Goal: Answer question/provide support: Share knowledge or assist other users

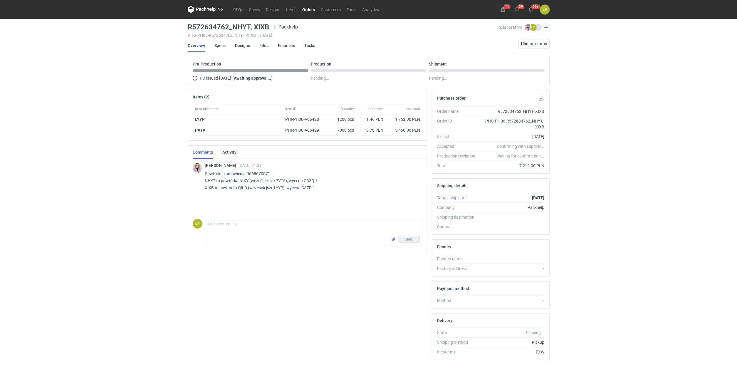
click at [308, 9] on link "Orders" at bounding box center [308, 9] width 19 height 7
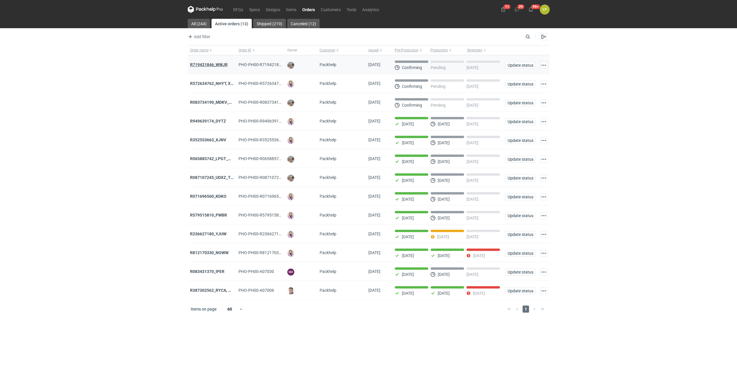
click at [222, 63] on strong "R719421846_WWJR" at bounding box center [209, 64] width 38 height 5
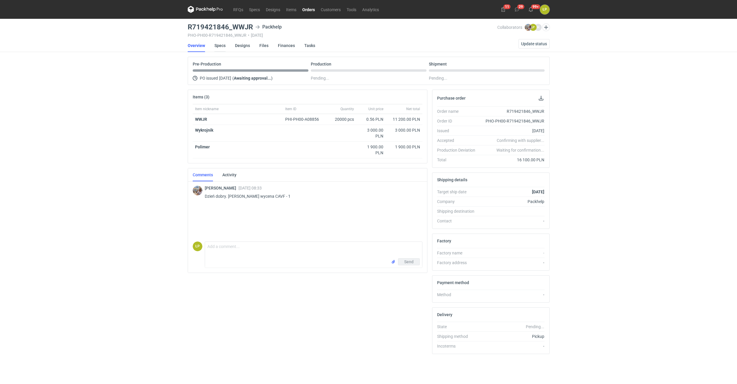
click at [221, 47] on link "Specs" at bounding box center [220, 45] width 11 height 13
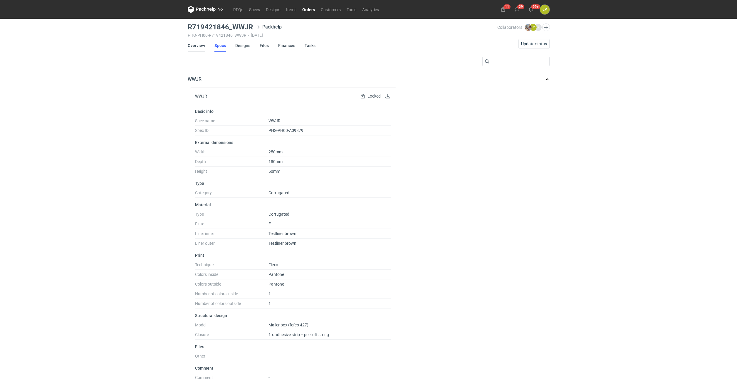
click at [193, 46] on link "Overview" at bounding box center [196, 45] width 17 height 13
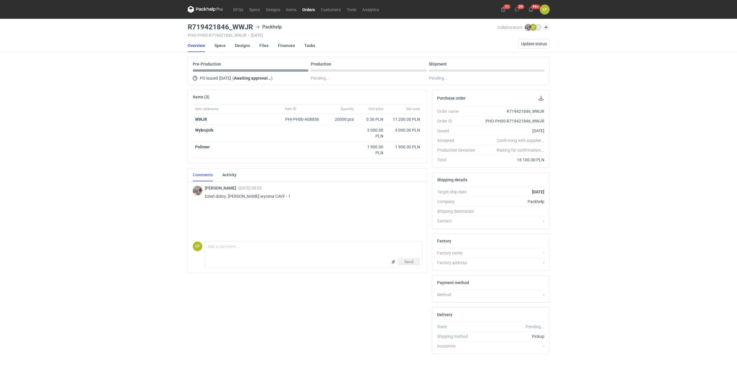
drag, startPoint x: 253, startPoint y: 29, endPoint x: 185, endPoint y: 31, distance: 68.2
click at [188, 31] on div "R719421846_WWJR Packhelp" at bounding box center [343, 27] width 310 height 7
drag, startPoint x: 200, startPoint y: 36, endPoint x: 211, endPoint y: 33, distance: 11.8
click at [200, 36] on div "PHO-PH00-R719421846_WWJR • 13/08/2025" at bounding box center [343, 35] width 310 height 5
drag, startPoint x: 245, startPoint y: 29, endPoint x: 189, endPoint y: 30, distance: 56.2
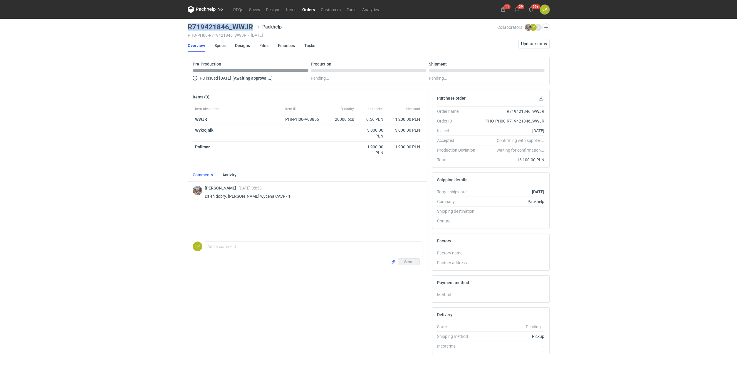
click at [189, 30] on h3 "R719421846_WWJR" at bounding box center [220, 27] width 65 height 7
copy h3 "R719421846_WWJR"
click at [312, 9] on link "Orders" at bounding box center [308, 9] width 19 height 7
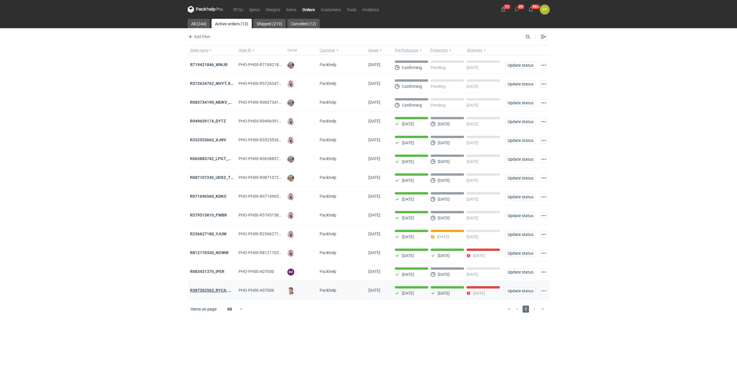
click at [221, 293] on strong "R387302562_RYCA, MZKI, CDBB" at bounding box center [220, 290] width 60 height 5
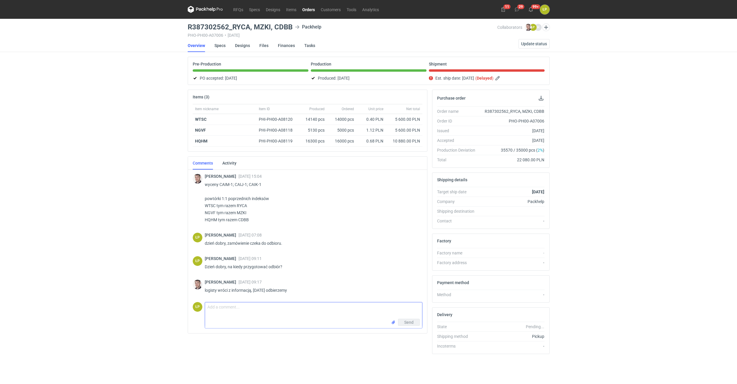
click at [230, 306] on textarea "Comment message" at bounding box center [313, 310] width 217 height 16
type textarea "Proszę o awizację."
click at [403, 322] on button "Send" at bounding box center [409, 322] width 22 height 7
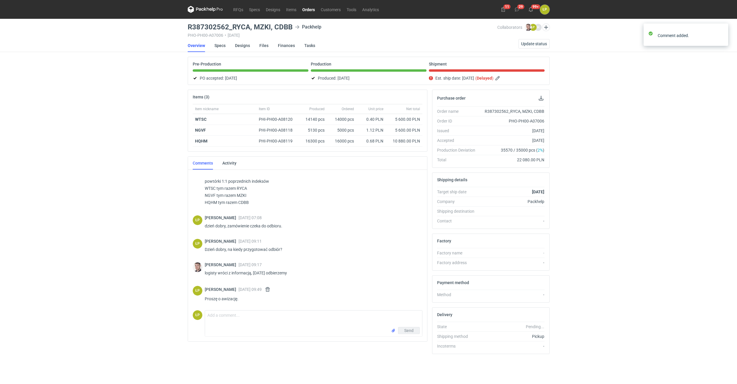
scroll to position [18, 0]
click at [241, 10] on link "RFQs" at bounding box center [238, 9] width 16 height 7
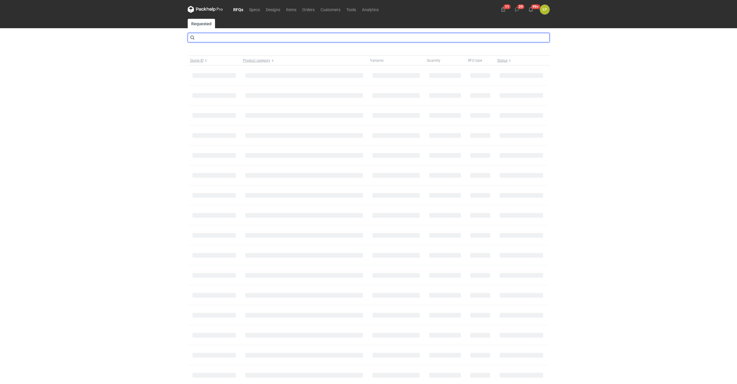
click at [244, 36] on input "text" at bounding box center [369, 37] width 362 height 9
type input "caln"
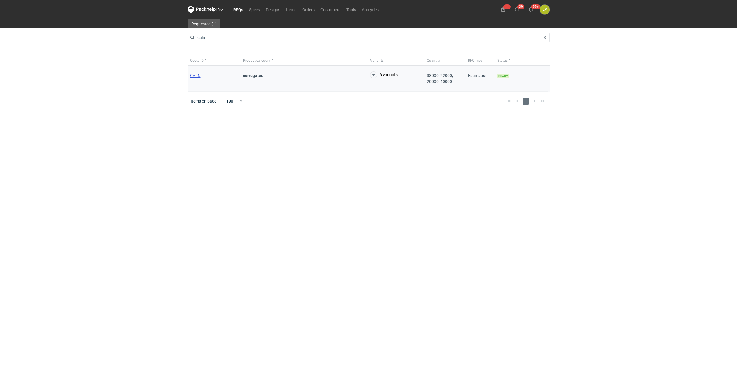
click at [197, 74] on span "CALN" at bounding box center [195, 75] width 11 height 5
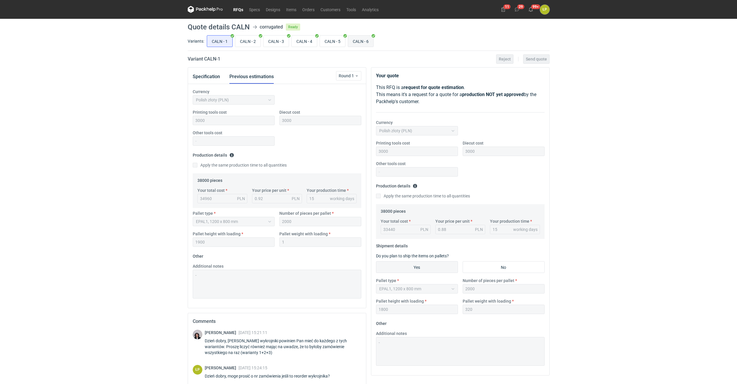
click at [359, 44] on input "CALN - 6" at bounding box center [360, 41] width 25 height 11
radio input "true"
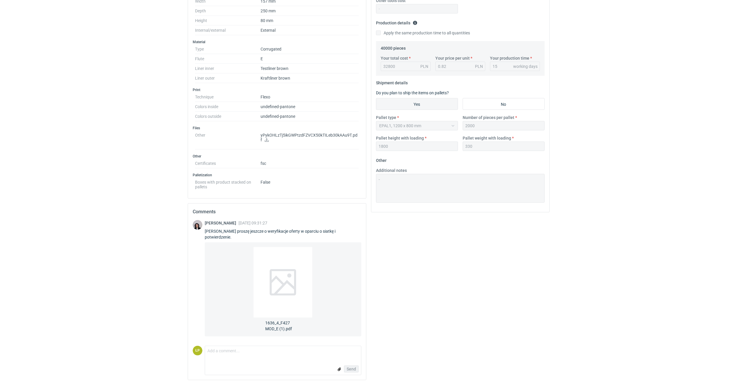
scroll to position [164, 0]
click at [291, 269] on div at bounding box center [283, 281] width 59 height 71
click at [265, 139] on icon at bounding box center [267, 139] width 4 height 4
click at [282, 325] on span "1636_4_F427 MOD_E (1).pdf" at bounding box center [282, 324] width 35 height 14
click at [224, 359] on form "Comment message Send" at bounding box center [283, 359] width 157 height 29
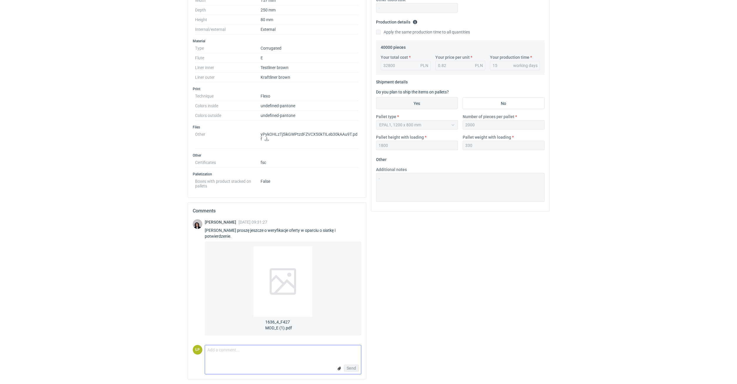
click at [227, 354] on textarea "Comment message" at bounding box center [283, 351] width 156 height 12
type textarea "Dzień dobry, aktualizacja w załączniku."
click at [339, 367] on input "file" at bounding box center [339, 369] width 5 height 6
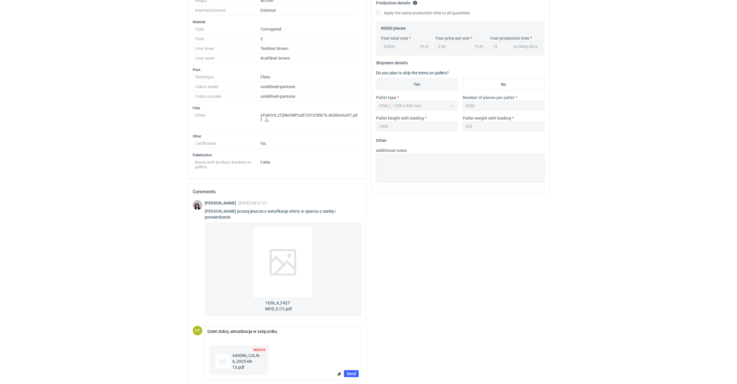
scroll to position [189, 0]
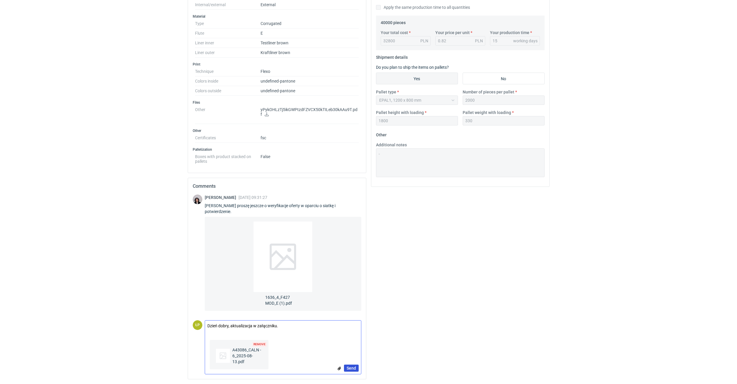
click at [351, 367] on span "Send" at bounding box center [351, 368] width 9 height 4
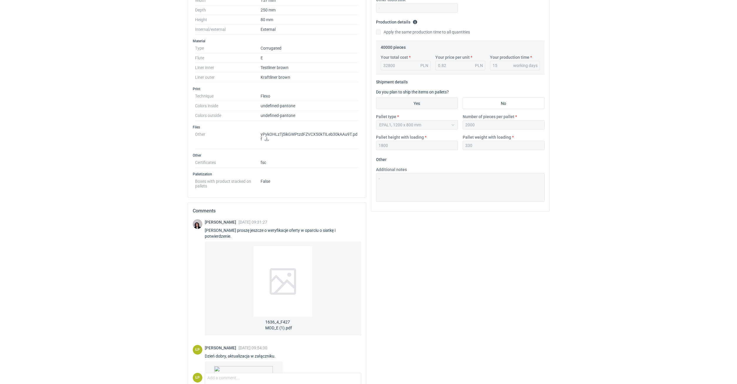
scroll to position [92, 0]
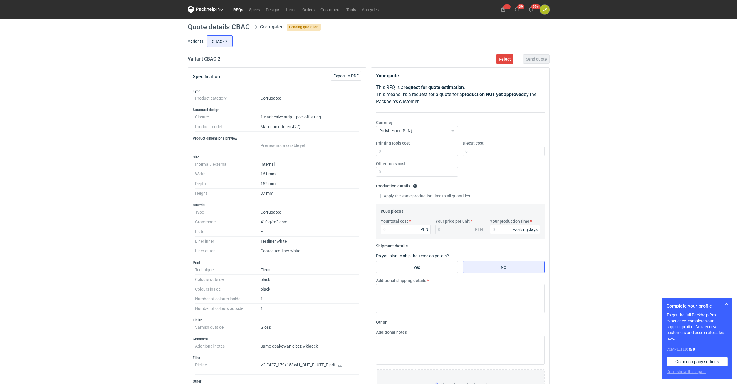
scroll to position [162, 0]
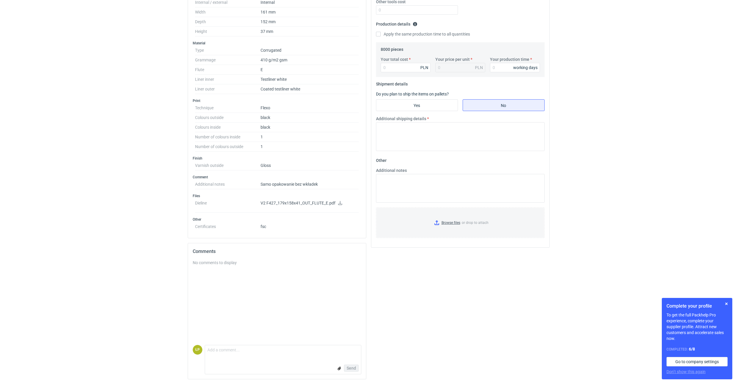
click at [340, 203] on icon at bounding box center [340, 203] width 4 height 4
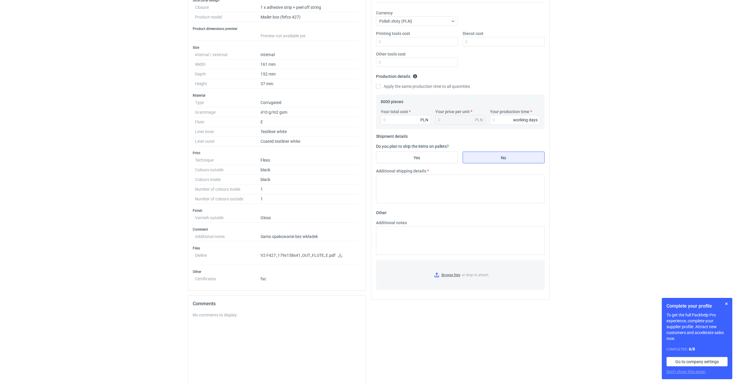
scroll to position [62, 0]
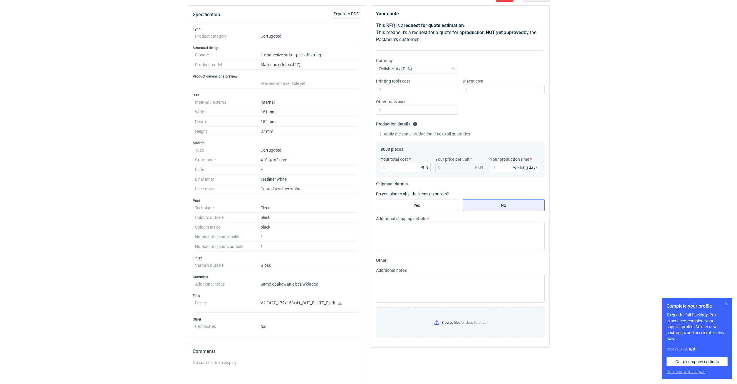
click at [727, 302] on button "button" at bounding box center [726, 303] width 7 height 7
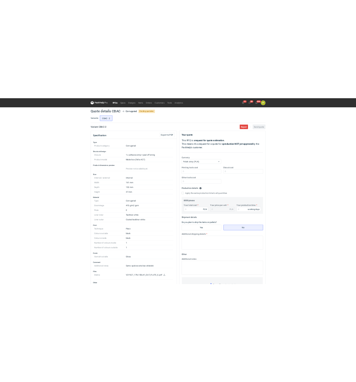
scroll to position [50, 0]
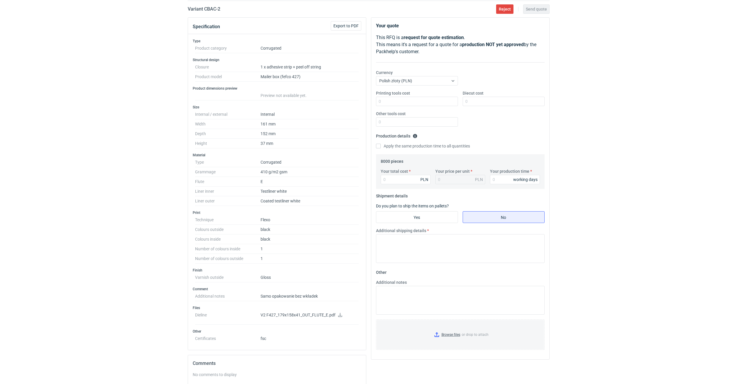
click at [577, 188] on div "RFQs Specs Designs Items Orders Customers Tools Analytics 11 29 99+ ŁP Łukasz P…" at bounding box center [368, 142] width 737 height 384
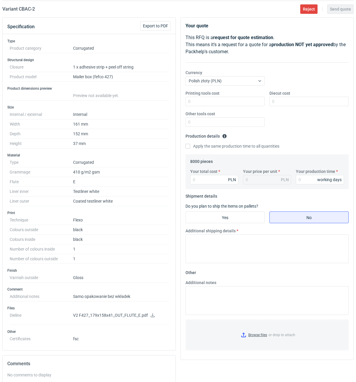
click at [153, 317] on icon at bounding box center [153, 315] width 4 height 4
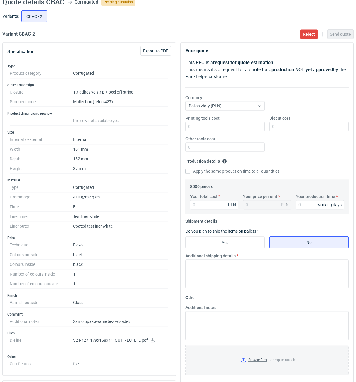
scroll to position [0, 0]
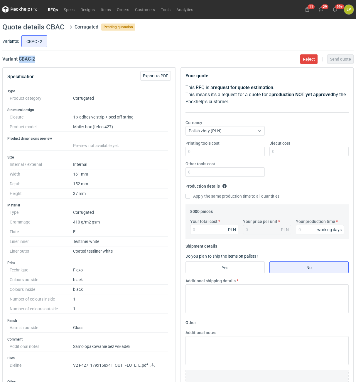
drag, startPoint x: 50, startPoint y: 62, endPoint x: 19, endPoint y: 63, distance: 30.6
click at [19, 63] on main "Quote details CBAC Corrugated Pending quotation Variants: CBAC - 2 Variant CBAC…" at bounding box center [178, 282] width 356 height 527
copy h2 "CBAC - 2"
click at [208, 156] on div "Printing tools cost Diecut cost Other tools cost" at bounding box center [267, 160] width 168 height 41
click at [215, 160] on div "Printing tools cost Diecut cost Other tools cost" at bounding box center [267, 160] width 168 height 41
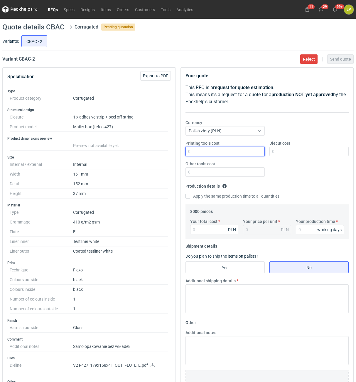
click at [216, 155] on input "Printing tools cost" at bounding box center [225, 151] width 79 height 9
type input "1200"
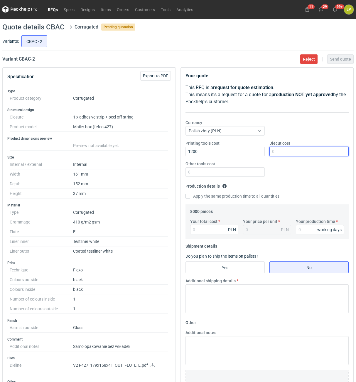
click at [303, 150] on input "Diecut cost" at bounding box center [309, 151] width 79 height 9
type input "2500"
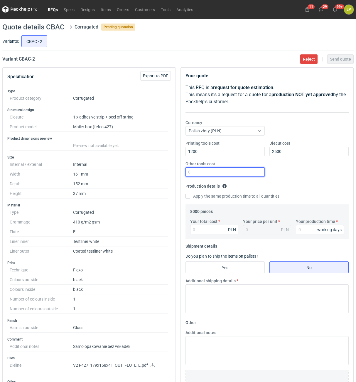
click at [249, 172] on input "Other tools cost" at bounding box center [225, 171] width 79 height 9
type input "0"
click at [297, 230] on div "Your production time working days" at bounding box center [320, 226] width 53 height 16
click at [299, 230] on input "Your production time" at bounding box center [320, 229] width 48 height 9
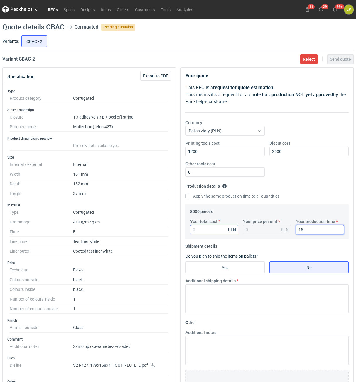
type input "15"
click at [208, 232] on input "Your total cost" at bounding box center [214, 229] width 48 height 9
type input "6000"
type input "0.75"
type input "6000"
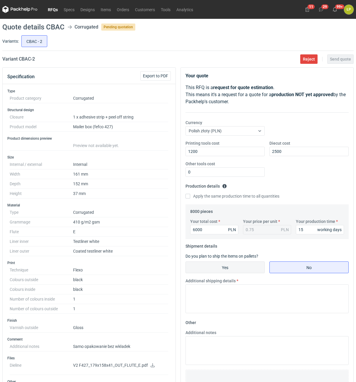
click at [240, 266] on input "Yes" at bounding box center [225, 267] width 79 height 11
radio input "true"
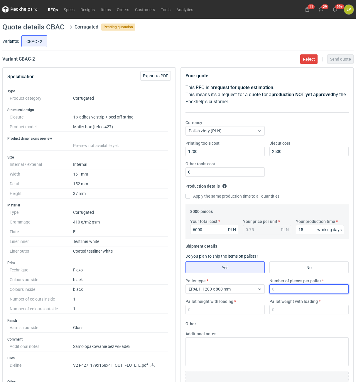
click at [274, 290] on input "Number of pieces per pallet" at bounding box center [309, 288] width 79 height 9
type input "4000"
click at [240, 305] on input "Pallet height with loading" at bounding box center [225, 309] width 79 height 9
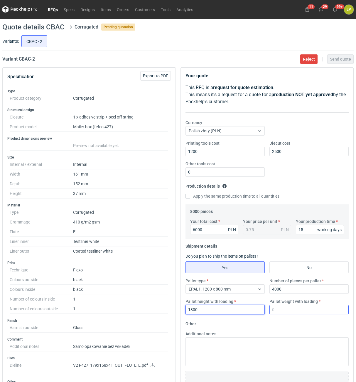
type input "1800"
click at [294, 309] on input "Pallet weight with loading" at bounding box center [309, 309] width 79 height 9
click at [292, 310] on input "Pallet weight with loading" at bounding box center [309, 309] width 79 height 9
type input "300"
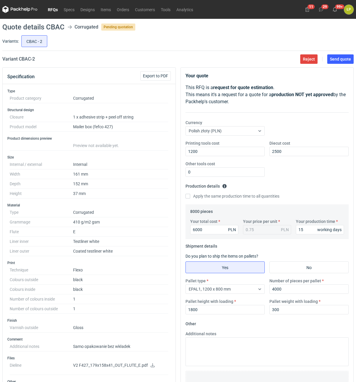
click at [292, 322] on form "Other Additional notes Browse files or drop to attach" at bounding box center [268, 362] width 164 height 87
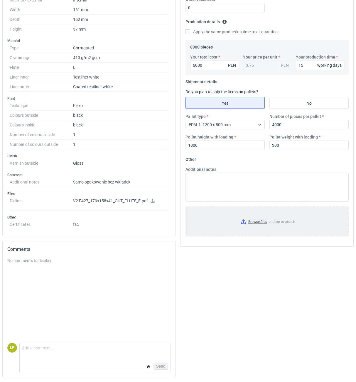
click at [255, 224] on input "Browse files or drop to attach" at bounding box center [267, 221] width 163 height 29
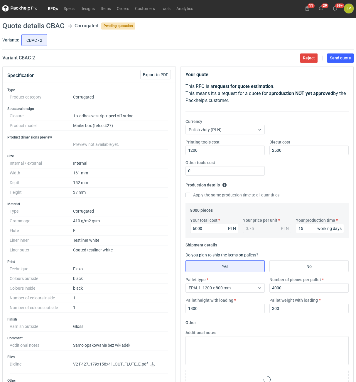
scroll to position [0, 0]
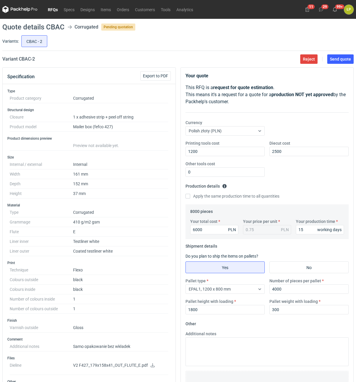
click at [332, 64] on main "Quote details CBAC Corrugated Pending quotation Variants: CBAC - 2 Variant CBAC…" at bounding box center [178, 282] width 356 height 527
click at [334, 60] on span "Send quote" at bounding box center [340, 59] width 21 height 4
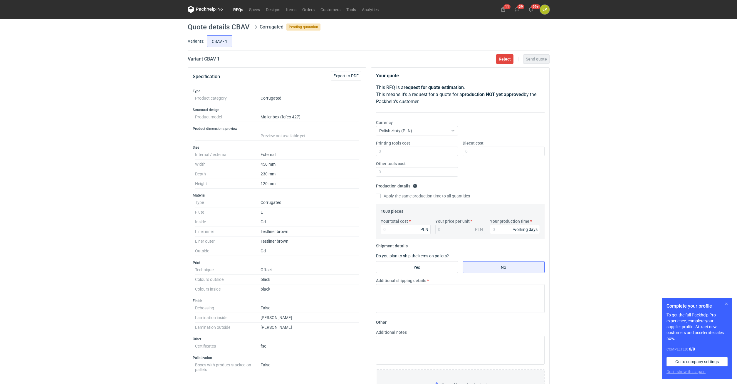
click at [356, 303] on button "button" at bounding box center [726, 303] width 7 height 7
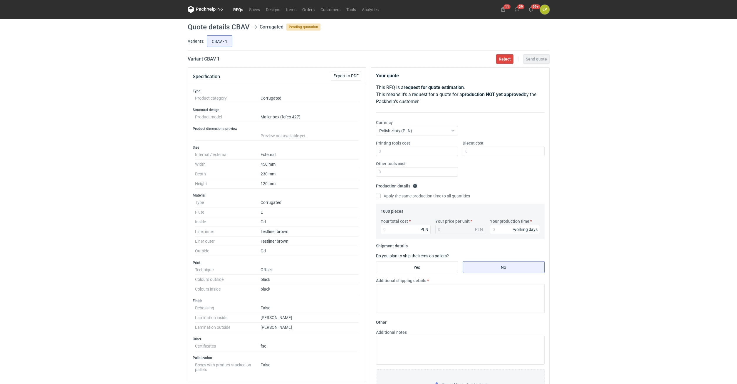
click at [356, 179] on div "RFQs Specs Designs Items Orders Customers Tools Analytics 11 29 99+ ŁP [PERSON_…" at bounding box center [368, 192] width 737 height 384
click at [356, 181] on div "RFQs Specs Designs Items Orders Customers Tools Analytics 11 29 99+ ŁP [PERSON_…" at bounding box center [368, 192] width 737 height 384
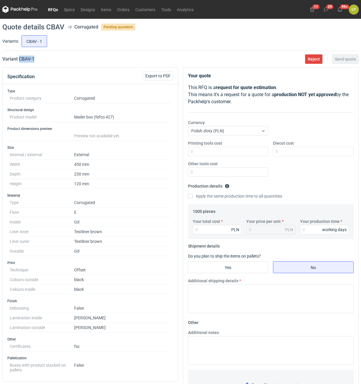
drag, startPoint x: 50, startPoint y: 56, endPoint x: 20, endPoint y: 64, distance: 30.9
click at [20, 64] on main "Quote details CBAV Corrugated Pending quotation Variants: CBAV - 1 Variant CBAV…" at bounding box center [180, 273] width 361 height 508
copy h2 "CBAV - 1"
click at [245, 150] on input "Printing tools cost" at bounding box center [228, 151] width 81 height 9
type input "0"
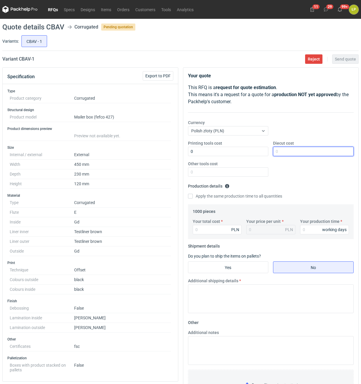
click at [291, 153] on input "Diecut cost" at bounding box center [313, 151] width 81 height 9
type input "1800"
click at [242, 177] on div "Printing tools cost 0 Diecut cost 1800 Other tools cost" at bounding box center [270, 160] width 170 height 41
click at [242, 175] on input "Other tools cost" at bounding box center [228, 171] width 81 height 9
click at [248, 175] on input "Other tools cost" at bounding box center [228, 171] width 81 height 9
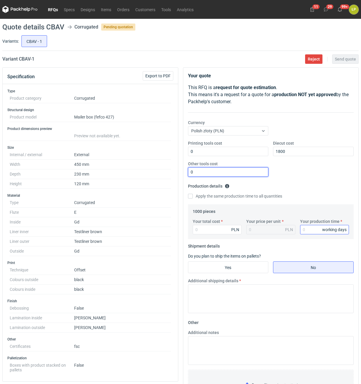
type input "0"
click at [308, 233] on input "Your production time" at bounding box center [324, 229] width 49 height 9
type input "15"
click at [212, 230] on input "Your total cost" at bounding box center [216, 229] width 49 height 9
type input "116"
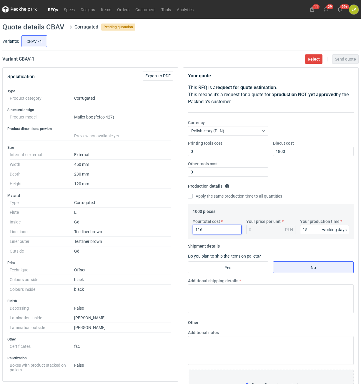
type input "0.12"
type input "11653"
type input "11.65"
type input "11653"
click at [240, 267] on input "Yes" at bounding box center [228, 267] width 80 height 11
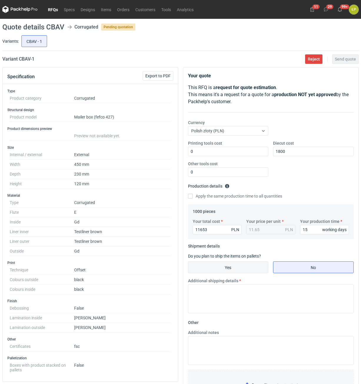
radio input "true"
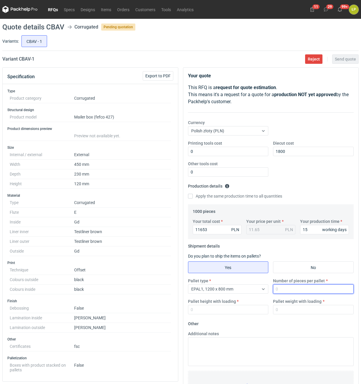
click at [293, 290] on input "Number of pieces per pallet" at bounding box center [313, 288] width 81 height 9
type input "800"
click at [245, 305] on div "Pallet height with loading" at bounding box center [227, 306] width 85 height 16
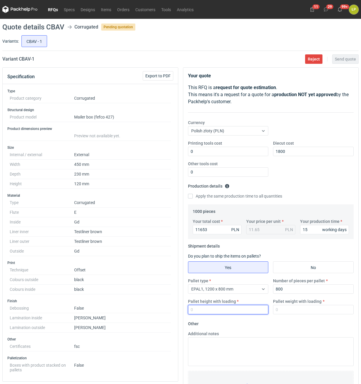
click at [245, 307] on input "Pallet height with loading" at bounding box center [228, 309] width 81 height 9
type input "1800"
click at [292, 311] on input "Pallet weight with loading" at bounding box center [313, 309] width 81 height 9
click at [313, 312] on input "Pallet weight with loading" at bounding box center [313, 309] width 81 height 9
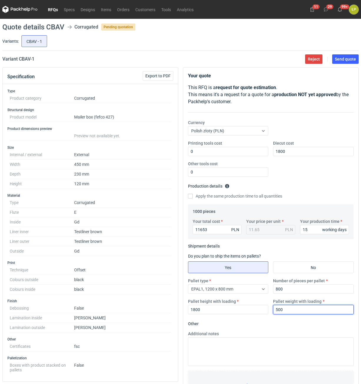
type input "500"
click at [311, 326] on fieldset "Other Additional notes Browse files or drop to attach" at bounding box center [271, 362] width 166 height 87
click at [345, 61] on span "Send quote" at bounding box center [344, 59] width 21 height 4
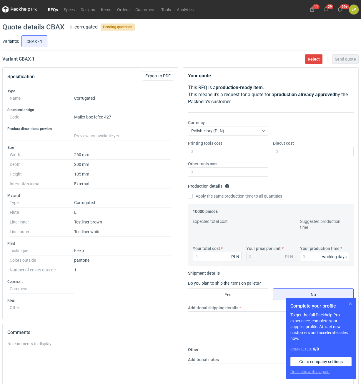
click at [349, 305] on button "button" at bounding box center [349, 303] width 7 height 7
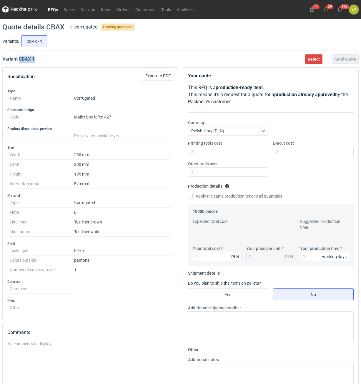
drag, startPoint x: 48, startPoint y: 60, endPoint x: 19, endPoint y: 60, distance: 29.1
click at [19, 60] on div "Variant CBAX - 1 Reject Send quote" at bounding box center [180, 59] width 356 height 7
copy h2 "CBAX - 1"
click at [242, 153] on input "Printing tools cost" at bounding box center [228, 151] width 81 height 9
type input "1000"
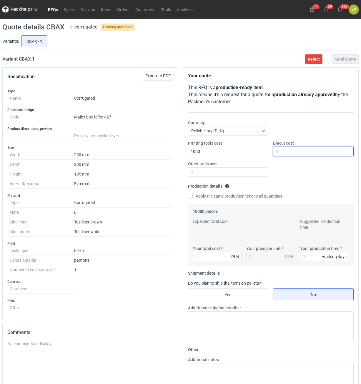
click at [309, 149] on input "Diecut cost" at bounding box center [313, 151] width 81 height 9
type input "2200"
click at [256, 171] on input "Other tools cost" at bounding box center [228, 171] width 81 height 9
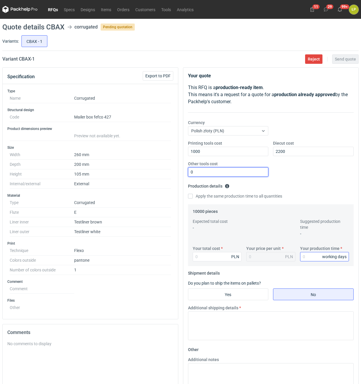
type input "0"
click at [303, 256] on input "Your production time" at bounding box center [324, 256] width 49 height 9
type input "12"
click at [217, 256] on input "Your total cost" at bounding box center [216, 256] width 49 height 9
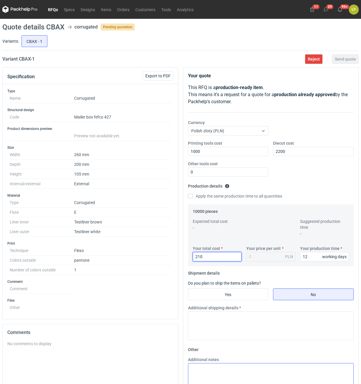
type input "2100"
type input "0.21"
drag, startPoint x: 211, startPoint y: 259, endPoint x: 180, endPoint y: 258, distance: 30.3
click at [192, 258] on input "2100" at bounding box center [216, 256] width 49 height 9
drag, startPoint x: 215, startPoint y: 257, endPoint x: 187, endPoint y: 257, distance: 27.6
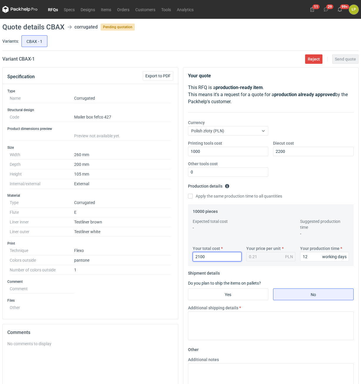
click at [192, 257] on input "2100" at bounding box center [216, 256] width 49 height 9
type input "8101"
type input "0.81"
type input "8101"
click at [245, 293] on input "Yes" at bounding box center [228, 294] width 80 height 11
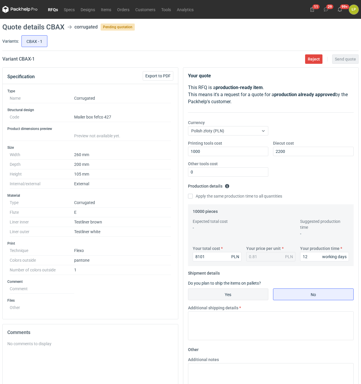
radio input "true"
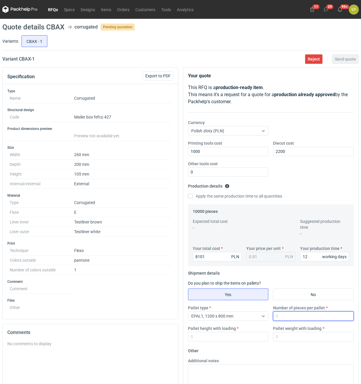
click at [284, 316] on input "Number of pieces per pallet" at bounding box center [313, 315] width 81 height 9
type input "2000"
click at [249, 337] on input "Pallet height with loading" at bounding box center [228, 336] width 81 height 9
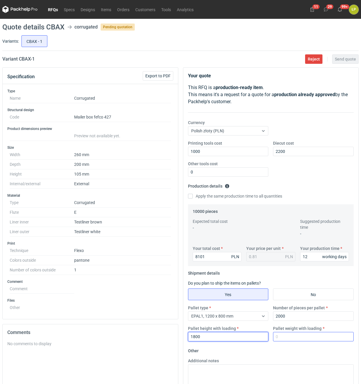
type input "1800"
click at [284, 337] on input "Pallet weight with loading" at bounding box center [313, 336] width 81 height 9
click at [312, 338] on input "Pallet weight with loading" at bounding box center [313, 336] width 81 height 9
type input "405"
click at [311, 349] on form "Other Additional notes Browse files or drop to attach" at bounding box center [271, 389] width 166 height 87
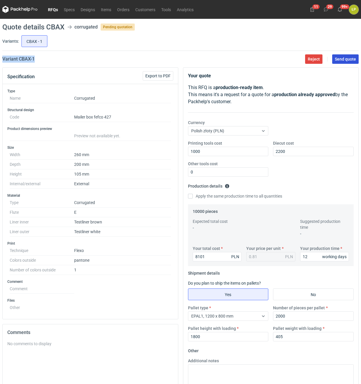
drag, startPoint x: 346, startPoint y: 52, endPoint x: 346, endPoint y: 55, distance: 3.2
click at [346, 55] on main "Quote details CBAX corrugated Pending quotation Variants: CBAX - 1 Variant CBAX…" at bounding box center [180, 242] width 361 height 446
click at [345, 57] on span "Send quote" at bounding box center [344, 59] width 21 height 4
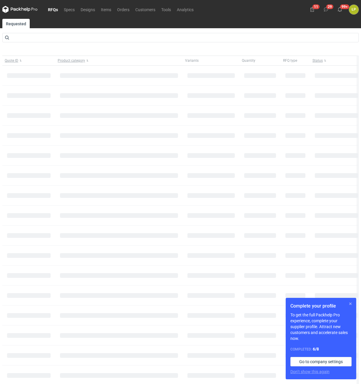
click at [349, 301] on button "button" at bounding box center [349, 303] width 7 height 7
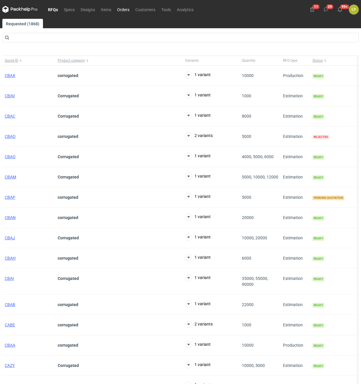
click at [124, 11] on link "Orders" at bounding box center [123, 9] width 18 height 7
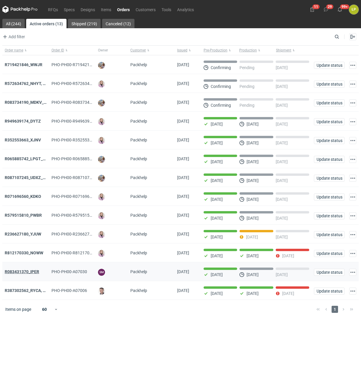
click at [29, 274] on strong "R083431370_IPER" at bounding box center [22, 271] width 34 height 5
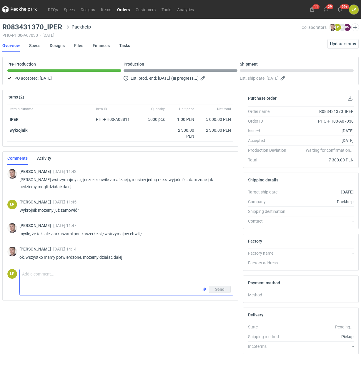
click at [111, 275] on textarea "Comment message" at bounding box center [126, 277] width 213 height 16
click at [125, 9] on link "Orders" at bounding box center [123, 9] width 19 height 7
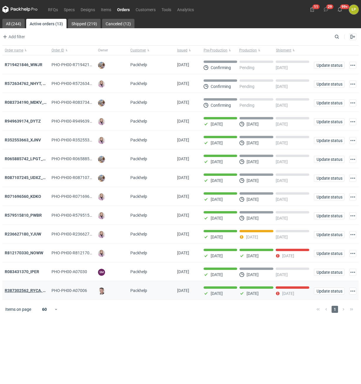
click at [34, 292] on strong "R387302562_RYCA, MZKI, CDBB" at bounding box center [35, 290] width 60 height 5
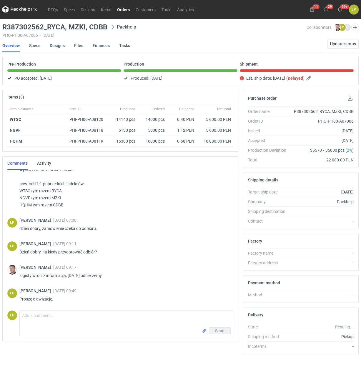
scroll to position [15, 0]
click at [88, 319] on textarea "Comment message" at bounding box center [126, 319] width 213 height 16
type textarea "m"
click at [127, 11] on link "Orders" at bounding box center [123, 9] width 19 height 7
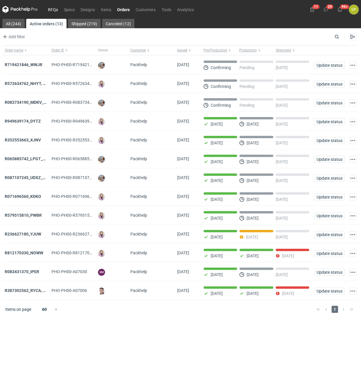
click at [54, 12] on link "RFQs" at bounding box center [53, 9] width 16 height 7
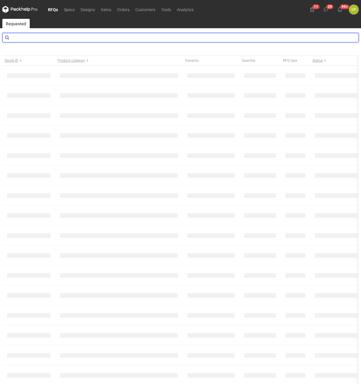
click at [55, 39] on input "text" at bounding box center [180, 37] width 356 height 9
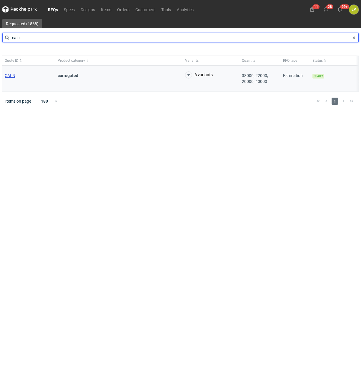
type input "caln"
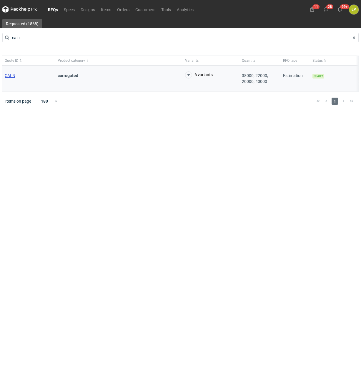
click at [13, 75] on span "CALN" at bounding box center [10, 75] width 11 height 5
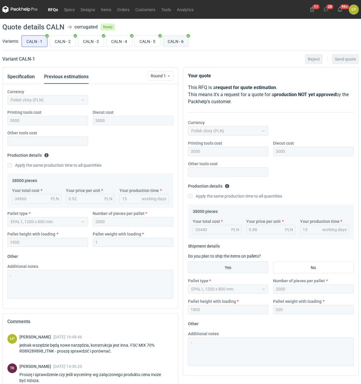
click at [175, 40] on input "CALN - 6" at bounding box center [175, 41] width 25 height 11
radio input "true"
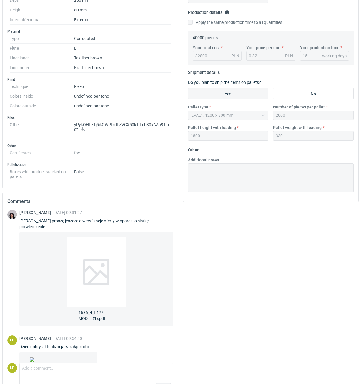
scroll to position [218, 0]
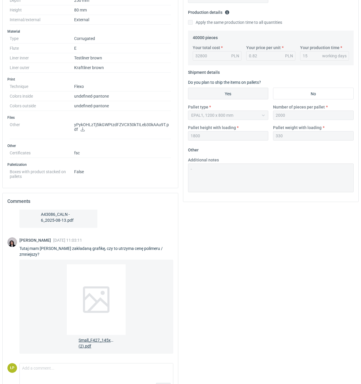
click at [95, 283] on div at bounding box center [96, 299] width 59 height 71
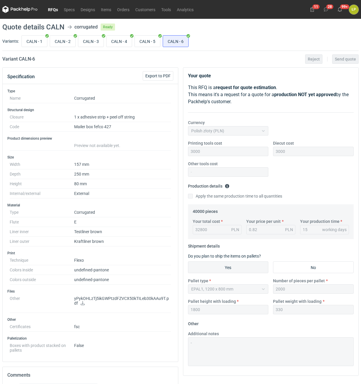
scroll to position [192, 0]
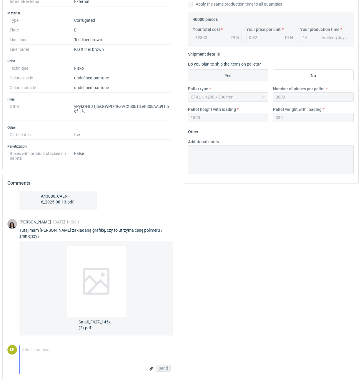
click at [119, 352] on textarea "Comment message" at bounding box center [96, 351] width 153 height 12
type textarea "Dziękuję za grafikę, cena taka sama."
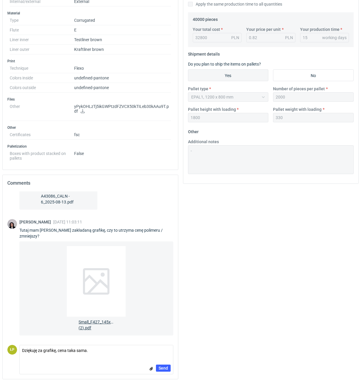
click at [107, 284] on div at bounding box center [96, 281] width 59 height 71
click at [164, 367] on span "Send" at bounding box center [162, 368] width 9 height 4
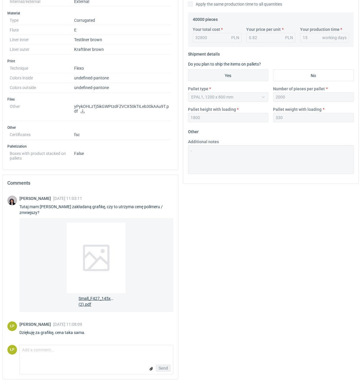
click at [99, 249] on div at bounding box center [96, 257] width 59 height 71
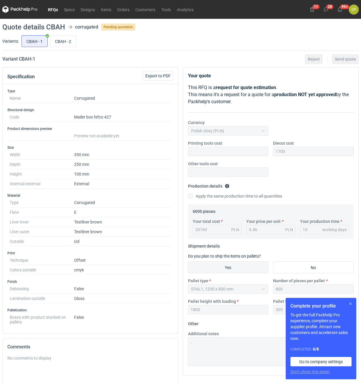
click at [349, 302] on button "button" at bounding box center [349, 303] width 7 height 7
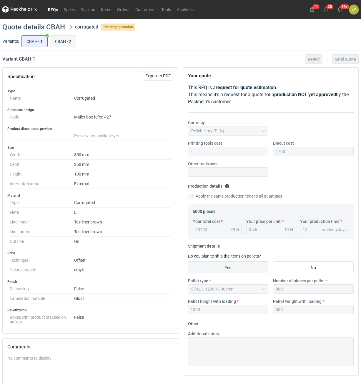
click at [68, 45] on input "CBAH - 2" at bounding box center [63, 41] width 26 height 11
radio input "true"
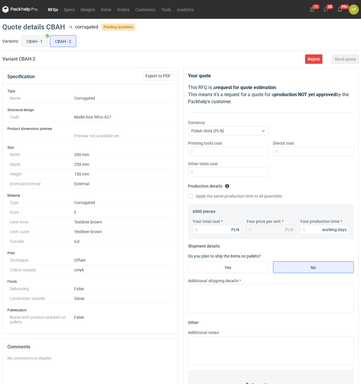
click at [24, 43] on input "CBAH - 1" at bounding box center [35, 41] width 26 height 11
radio input "true"
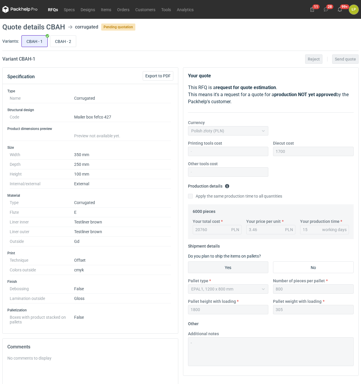
click at [47, 43] on input "CBAH - 1" at bounding box center [35, 41] width 26 height 11
click at [59, 43] on input "CBAH - 2" at bounding box center [63, 41] width 26 height 11
radio input "true"
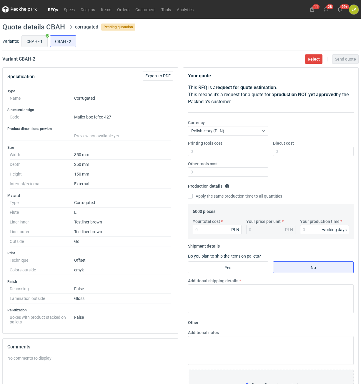
click at [42, 41] on input "CBAH - 1" at bounding box center [35, 41] width 26 height 11
radio input "true"
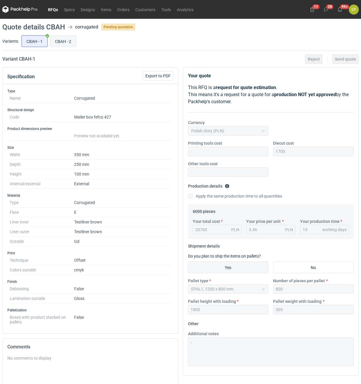
click at [73, 38] on input "CBAH - 2" at bounding box center [63, 41] width 26 height 11
radio input "true"
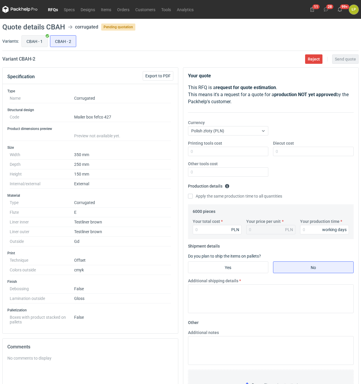
click at [34, 40] on input "CBAH - 1" at bounding box center [35, 41] width 26 height 11
radio input "true"
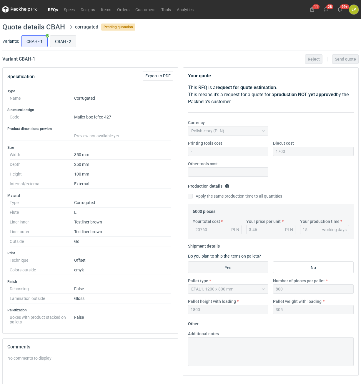
click at [66, 37] on input "CBAH - 2" at bounding box center [63, 41] width 26 height 11
radio input "true"
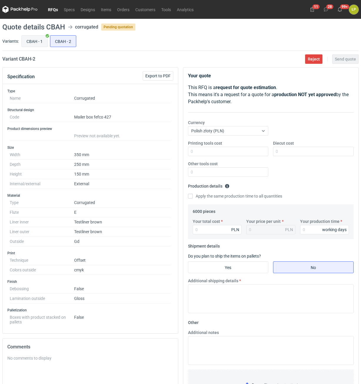
click at [32, 41] on input "CBAH - 1" at bounding box center [35, 41] width 26 height 11
radio input "true"
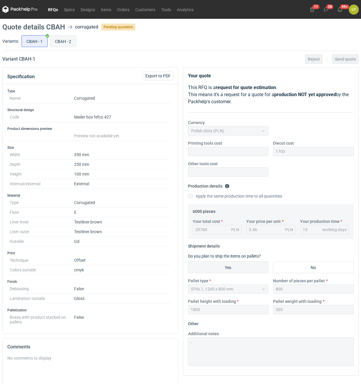
click at [69, 42] on input "CBAH - 2" at bounding box center [63, 41] width 26 height 11
radio input "true"
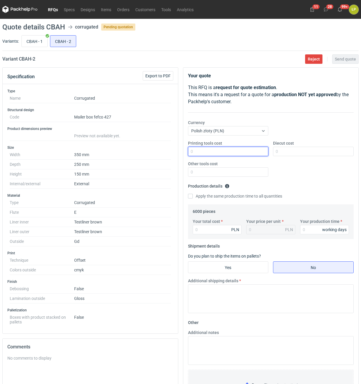
click at [211, 151] on input "Printing tools cost" at bounding box center [228, 151] width 81 height 9
type input "0"
click at [273, 153] on div "Printing tools cost 0 Diecut cost Other tools cost" at bounding box center [270, 160] width 170 height 41
click at [286, 153] on input "Diecut cost" at bounding box center [313, 151] width 81 height 9
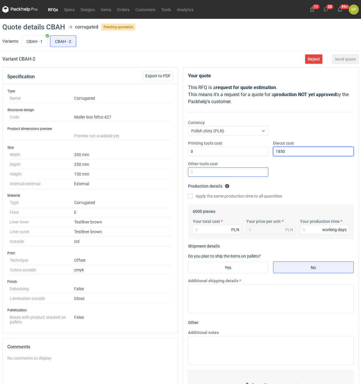
type input "1850"
click at [211, 173] on input "Other tools cost" at bounding box center [228, 171] width 81 height 9
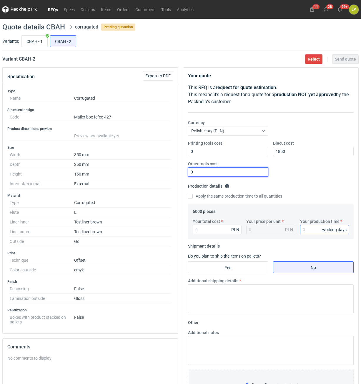
type input "0"
click at [306, 228] on input "Your production time" at bounding box center [324, 229] width 49 height 9
type input "15"
click at [227, 227] on input "Your total cost" at bounding box center [216, 229] width 49 height 9
click at [221, 230] on input "Your total cost" at bounding box center [216, 229] width 49 height 9
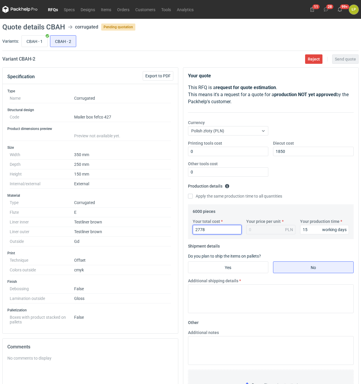
type input "27780"
type input "4.63"
type input "27780"
click at [256, 273] on input "Yes" at bounding box center [228, 267] width 80 height 11
radio input "true"
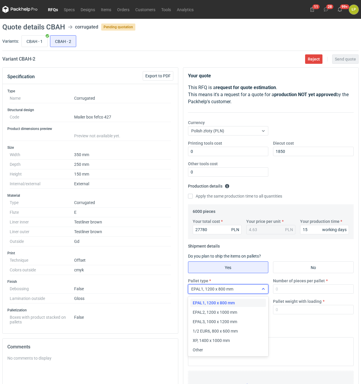
click at [253, 287] on div "EPAL1, 1200 x 800 mm" at bounding box center [223, 289] width 71 height 8
click at [244, 310] on div "EPAL2, 1200 x 1000 mm" at bounding box center [227, 312] width 71 height 6
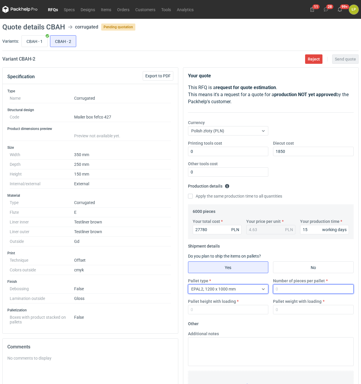
click at [285, 287] on input "Number of pieces per pallet" at bounding box center [313, 288] width 81 height 9
type input "800"
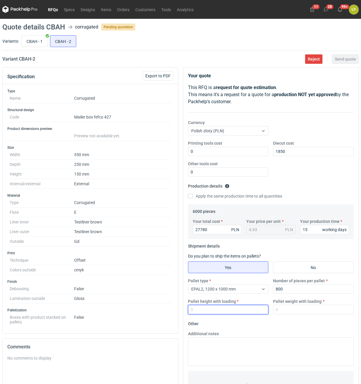
click at [242, 306] on input "Pallet height with loading" at bounding box center [228, 309] width 81 height 9
type input "1800"
click at [297, 312] on input "Pallet weight with loading" at bounding box center [313, 309] width 81 height 9
drag, startPoint x: 300, startPoint y: 303, endPoint x: 300, endPoint y: 306, distance: 3.5
click at [300, 306] on div "Pallet weight with loading" at bounding box center [312, 306] width 85 height 16
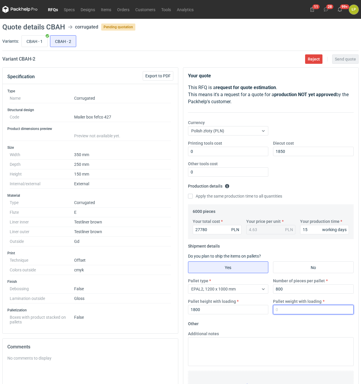
click at [300, 307] on input "Pallet weight with loading" at bounding box center [313, 309] width 81 height 9
type input "440"
click at [304, 322] on form "Other Additional notes Browse files or drop to attach" at bounding box center [271, 362] width 166 height 87
click at [333, 65] on main "Quote details CBAH corrugated Pending quotation Variants: CBAH - 1 CBAH - 2 Var…" at bounding box center [180, 249] width 361 height 461
drag, startPoint x: 333, startPoint y: 65, endPoint x: 334, endPoint y: 62, distance: 3.4
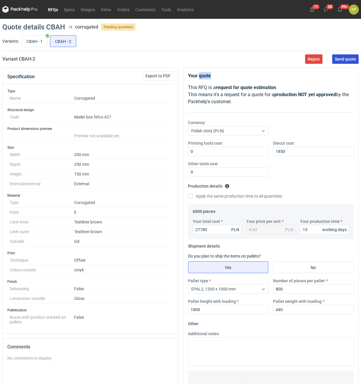
click at [333, 65] on main "Quote details CBAH corrugated Pending quotation Variants: CBAH - 1 CBAH - 2 Var…" at bounding box center [180, 249] width 361 height 461
click at [334, 62] on button "Send quote" at bounding box center [345, 58] width 26 height 9
